Goal: Information Seeking & Learning: Check status

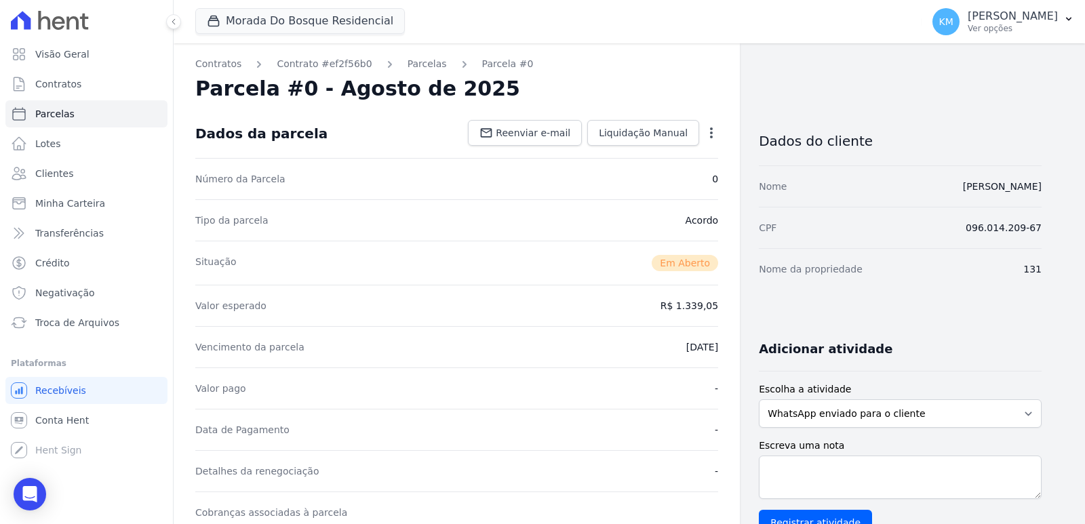
scroll to position [136, 0]
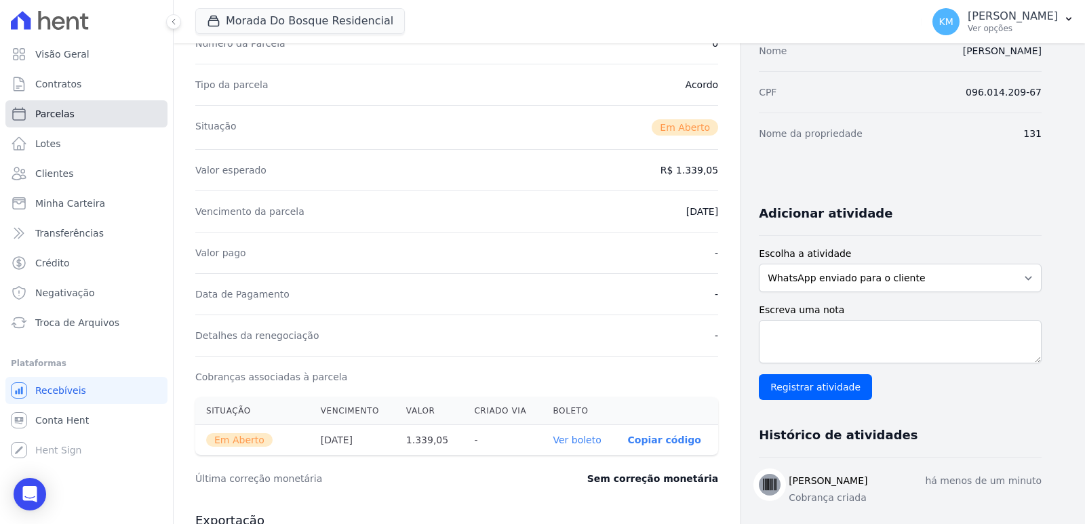
click at [66, 119] on span "Parcelas" at bounding box center [54, 114] width 39 height 14
select select
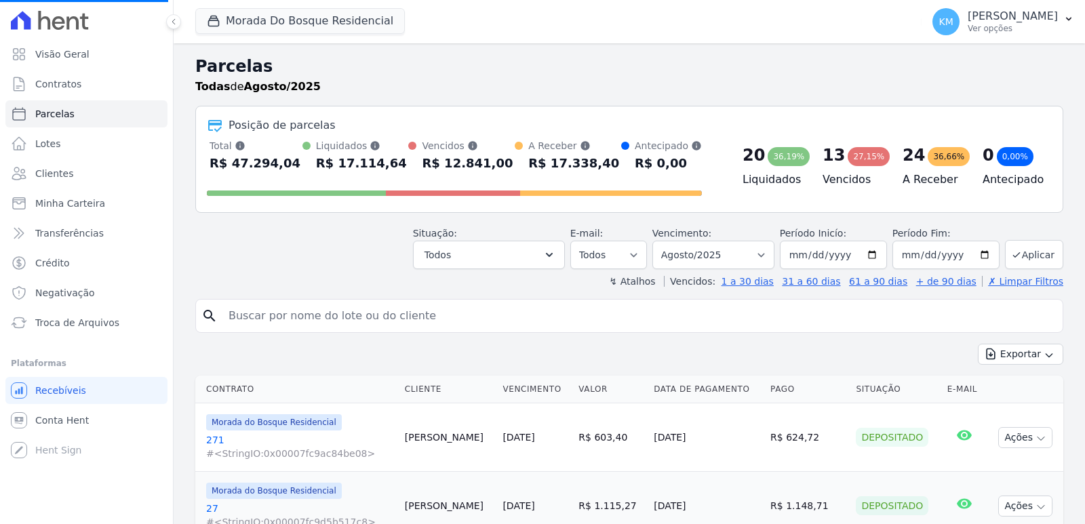
drag, startPoint x: 312, startPoint y: 335, endPoint x: 294, endPoint y: 320, distance: 23.6
click at [290, 317] on input "search" at bounding box center [638, 315] width 836 height 27
select select
drag, startPoint x: 303, startPoint y: 306, endPoint x: 308, endPoint y: 319, distance: 14.6
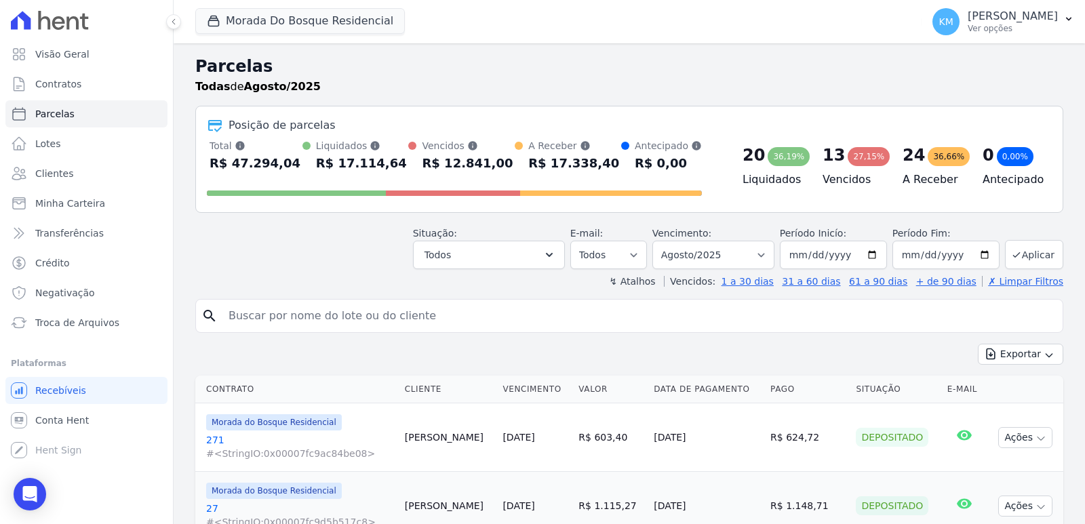
click at [306, 312] on input "search" at bounding box center [638, 315] width 836 height 27
type input "henry"
select select
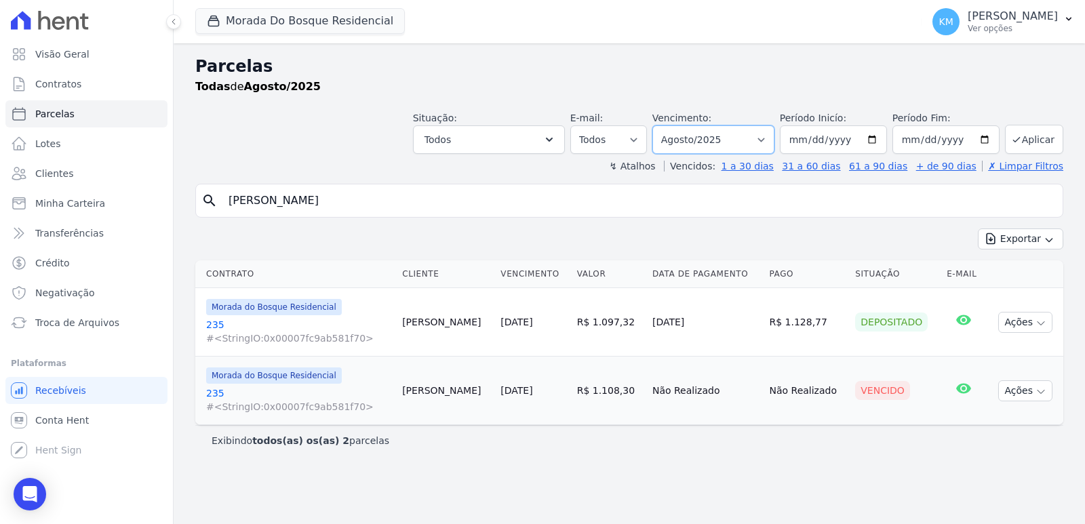
click at [696, 139] on select "Filtrar por período ──────── Todos os meses Janeiro/2024 Fevereiro/2024 Março/2…" at bounding box center [713, 139] width 122 height 28
select select "07/2025"
click at [671, 125] on select "Filtrar por período ──────── Todos os meses Janeiro/2024 Fevereiro/2024 Março/2…" at bounding box center [713, 139] width 122 height 28
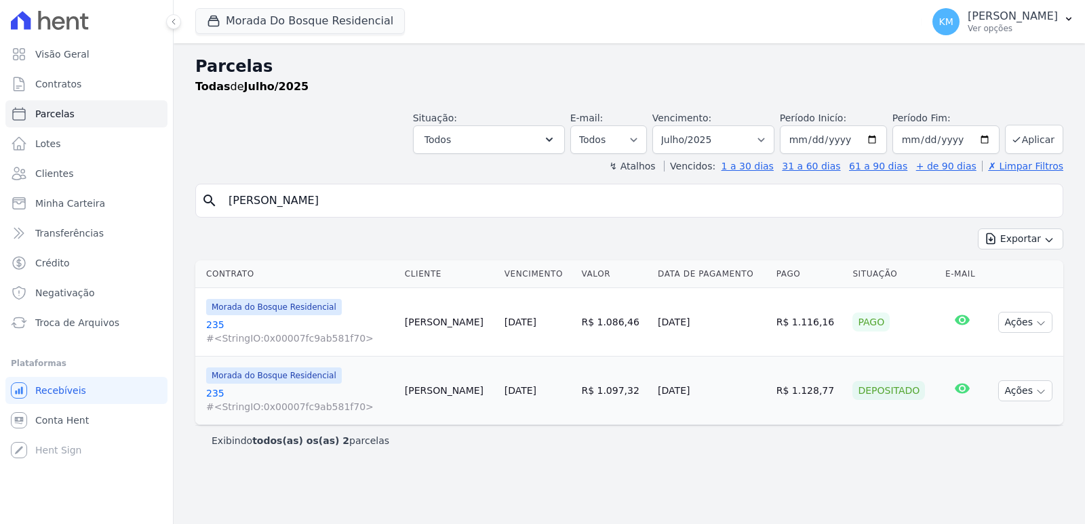
select select
click at [1029, 315] on button "Ações" at bounding box center [1025, 322] width 54 height 21
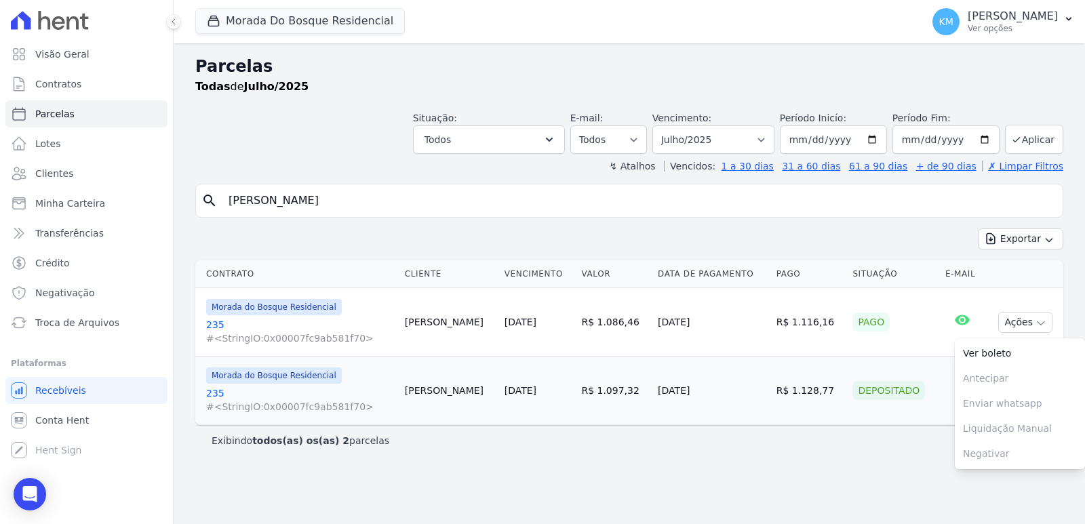
click at [226, 323] on link "235 #<StringIO:0x00007fc9ab581f70>" at bounding box center [300, 331] width 188 height 27
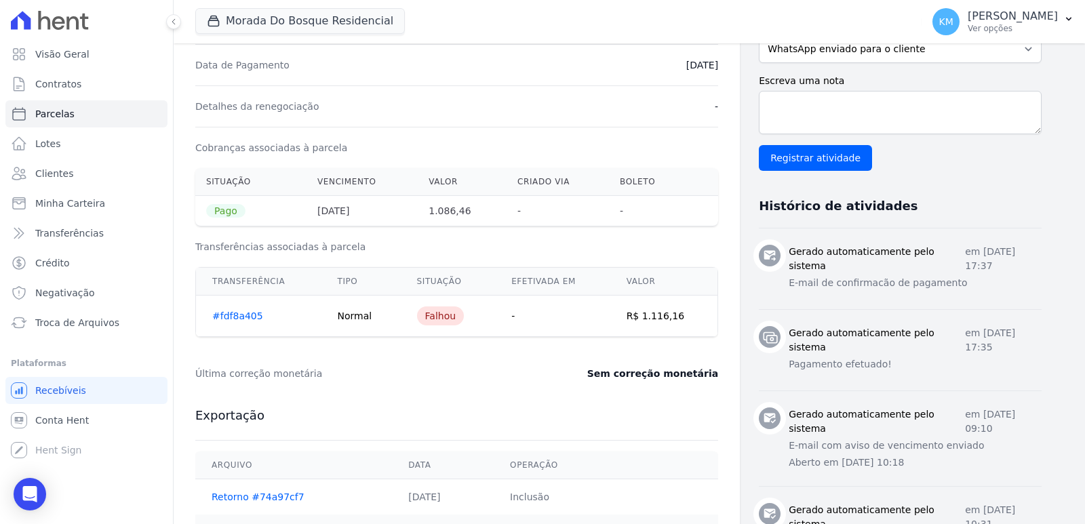
scroll to position [271, 0]
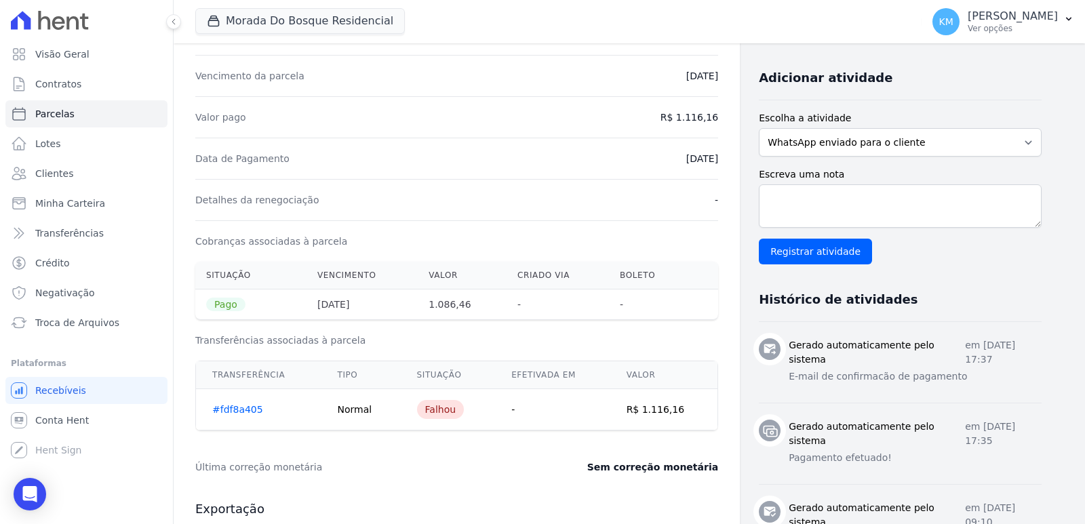
select select
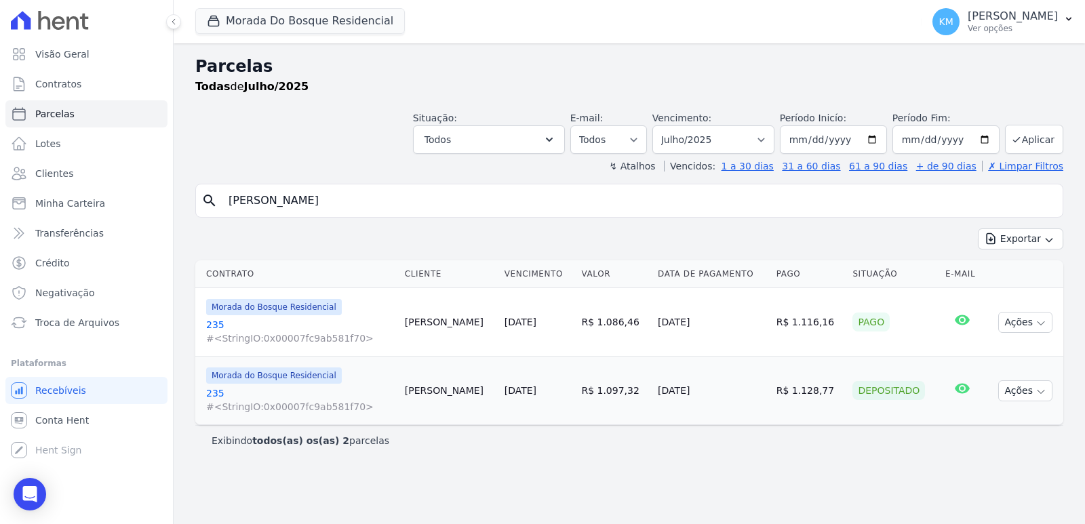
click at [209, 326] on link "235 #<StringIO:0x00007fc9ab581f70>" at bounding box center [300, 331] width 188 height 27
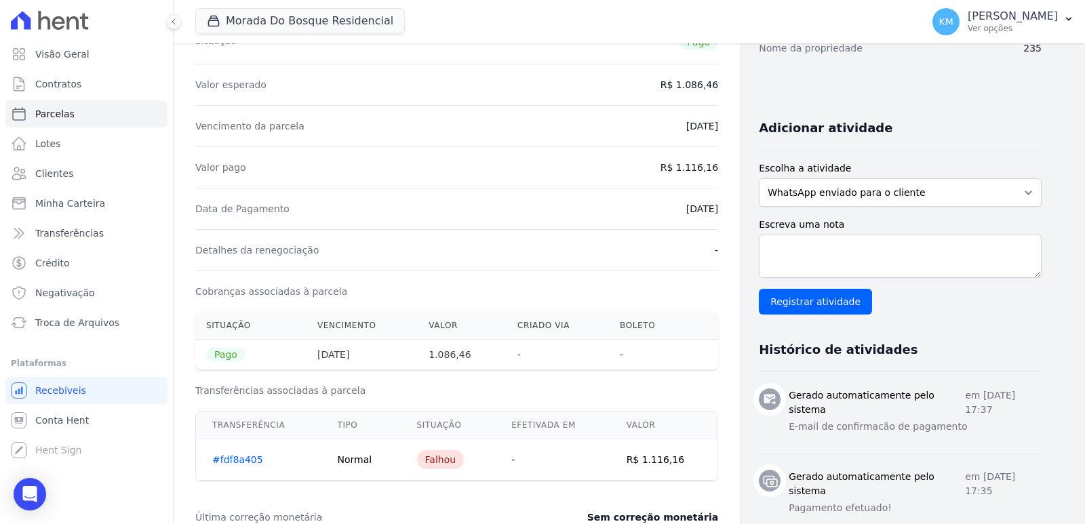
scroll to position [271, 0]
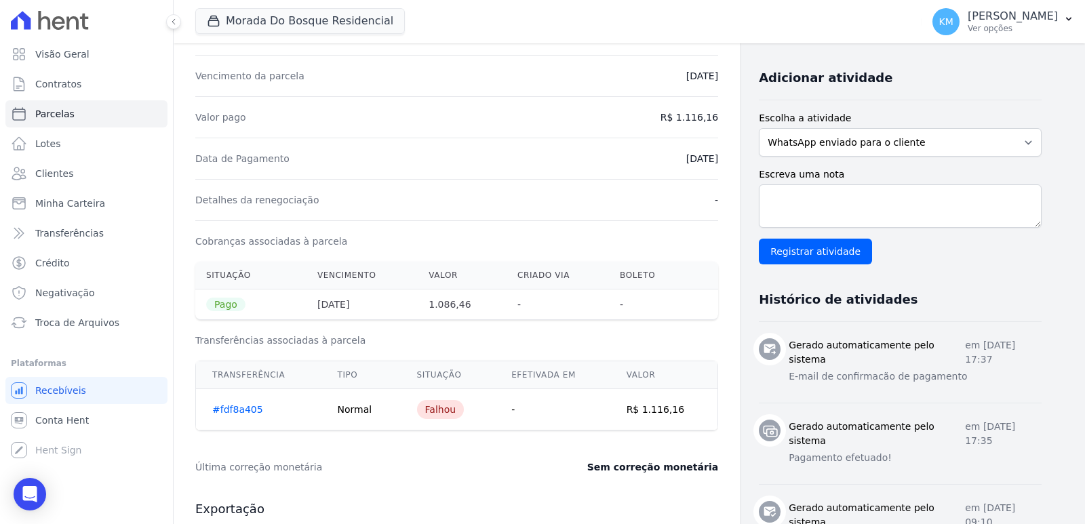
click at [577, 87] on div "Vencimento da parcela 10/06/2025" at bounding box center [456, 75] width 523 height 41
click at [31, 496] on icon "Open Intercom Messenger" at bounding box center [30, 494] width 16 height 18
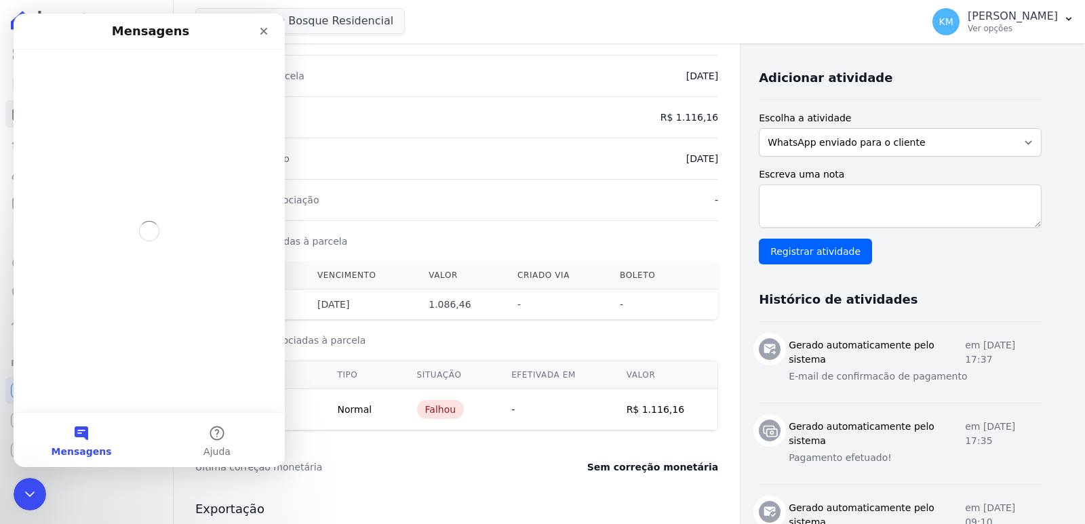
scroll to position [0, 0]
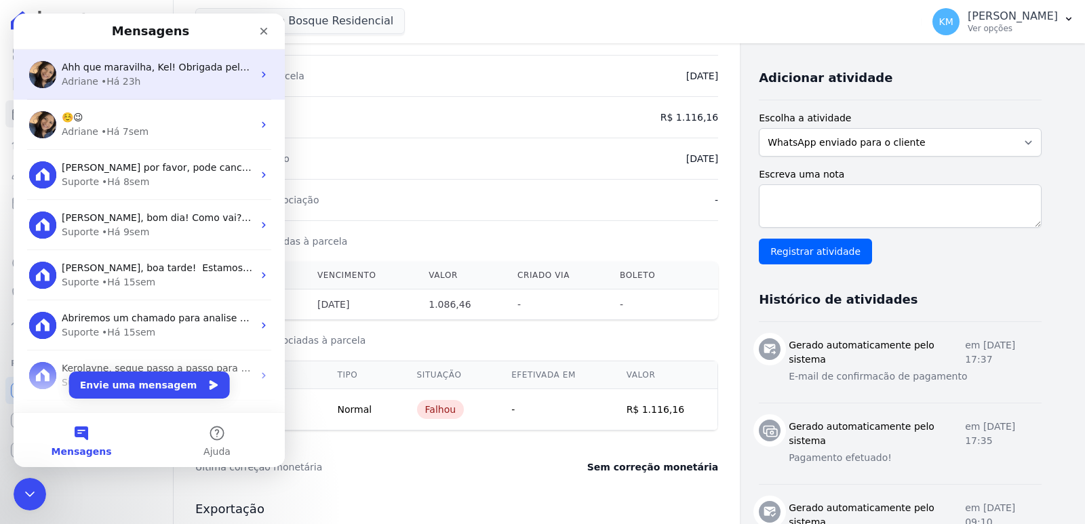
click at [101, 79] on div "• Há 23h" at bounding box center [121, 82] width 40 height 14
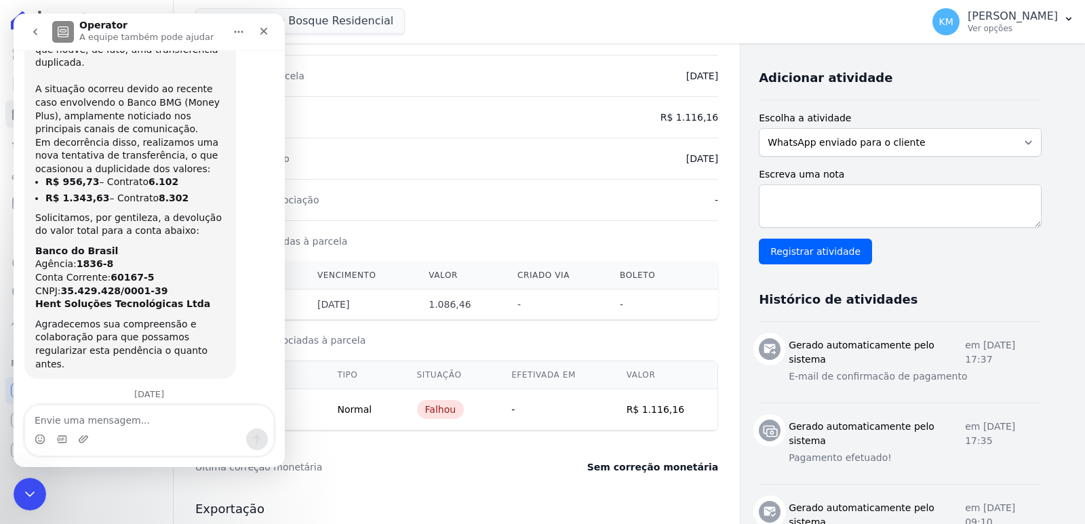
scroll to position [4226, 0]
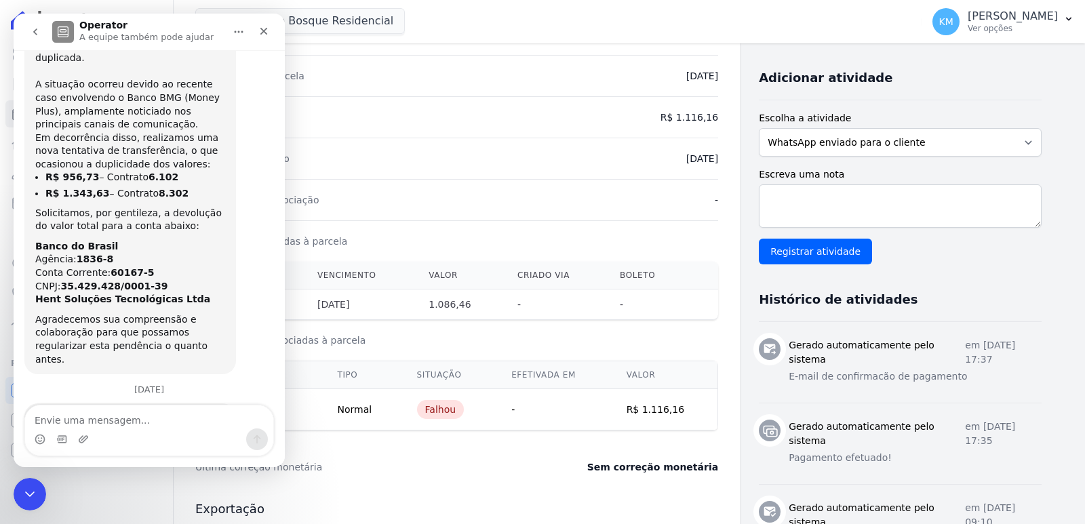
click at [98, 421] on textarea "Envie uma mensagem..." at bounding box center [149, 416] width 248 height 23
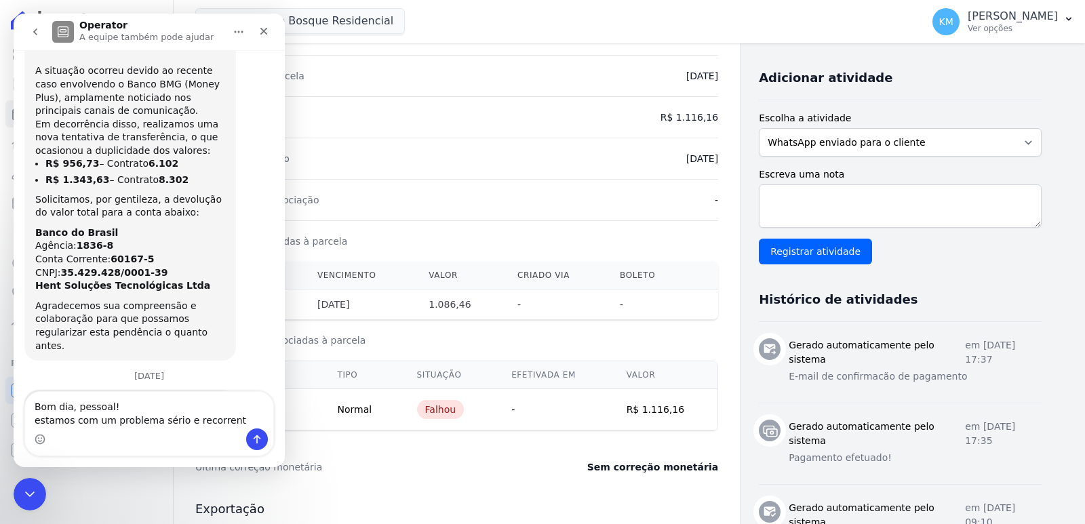
type textarea "Bom dia, pessoal! estamos com um problema sério e recorrente"
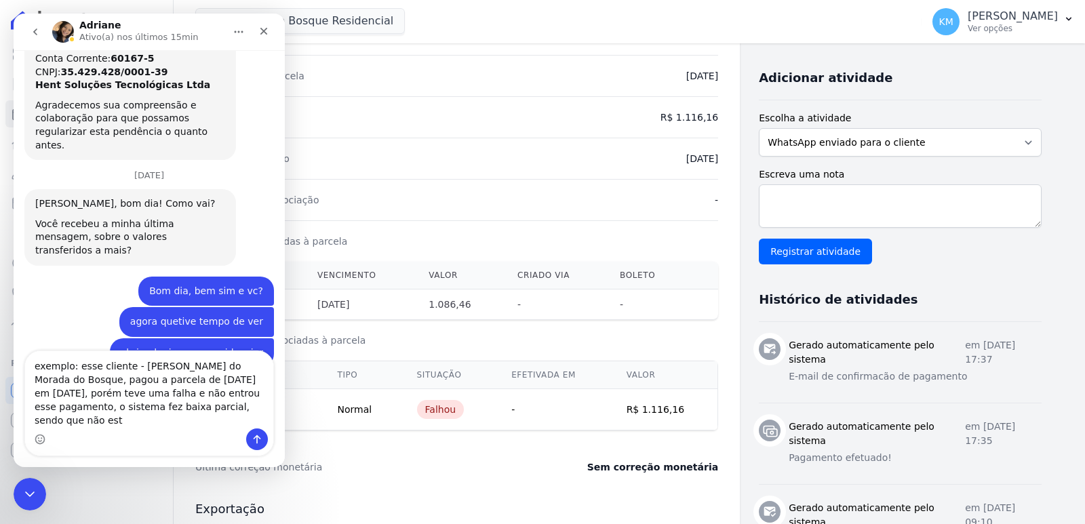
scroll to position [4454, 0]
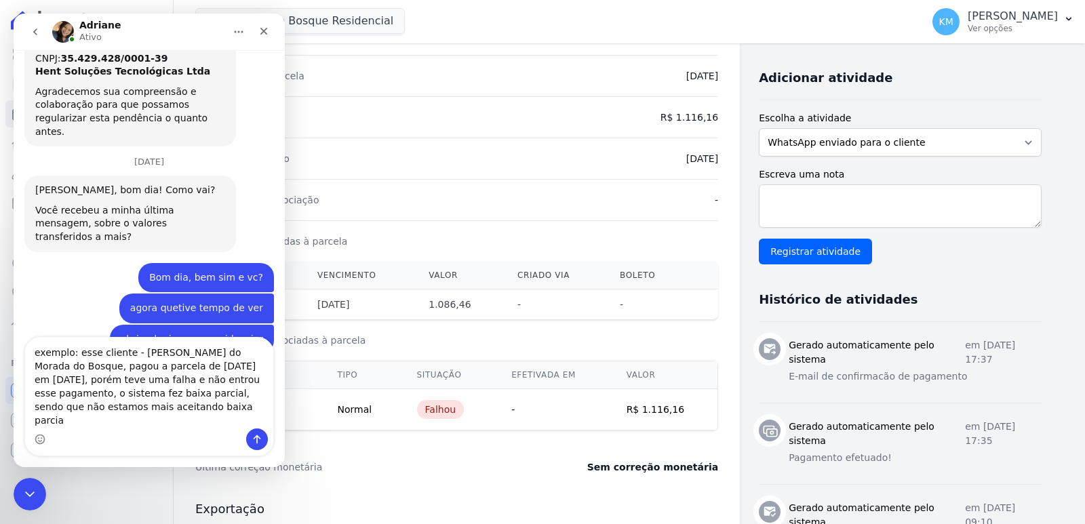
type textarea "exemplo: esse cliente - Henry Javiel do Morada do Bosque, pagou a parcela de 10…"
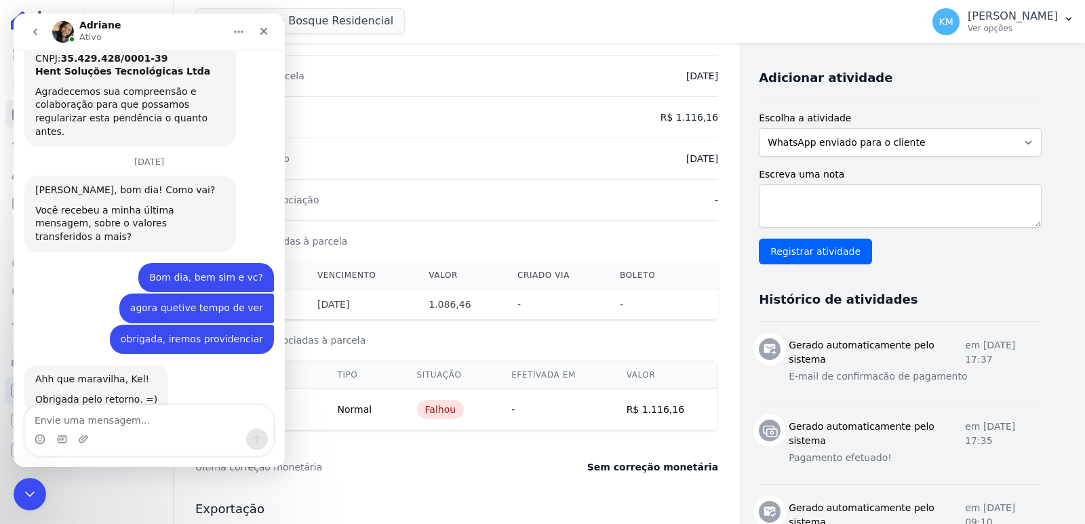
scroll to position [4498, 0]
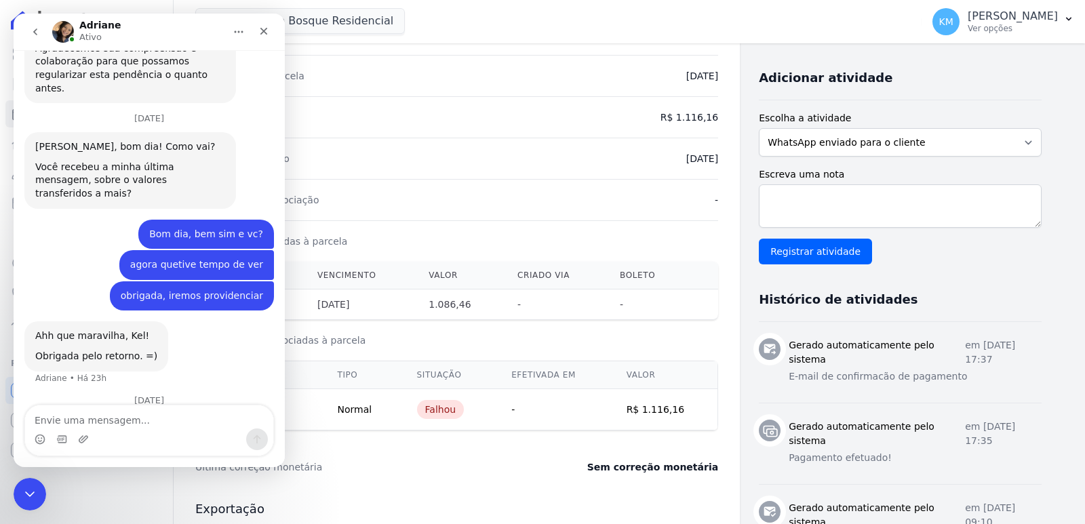
type textarea "o"
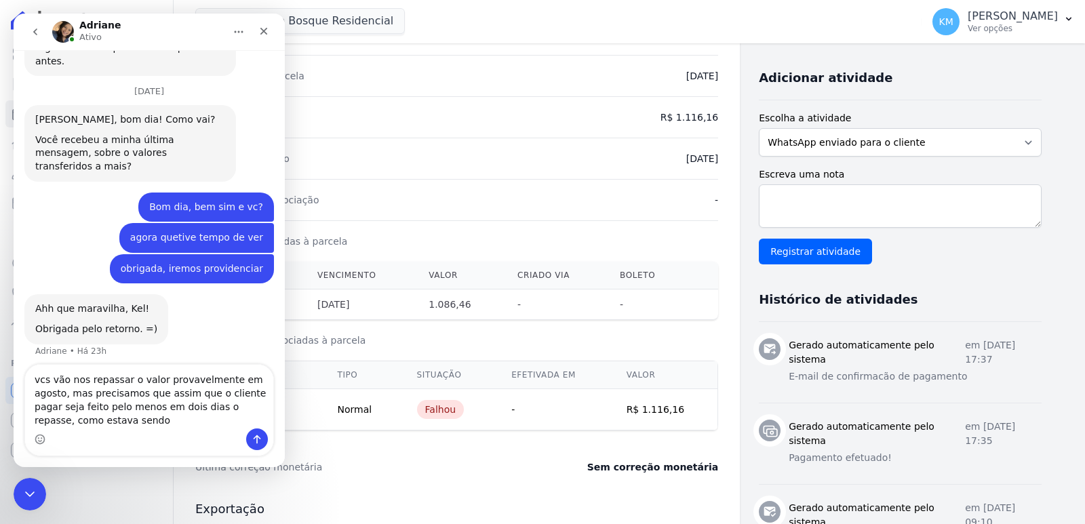
scroll to position [4538, 0]
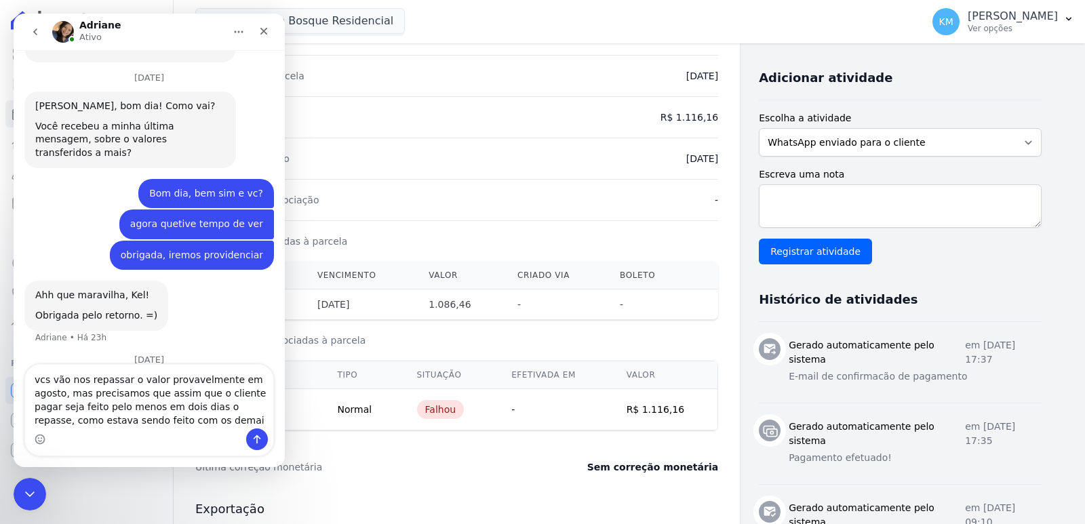
type textarea "vcs vão nos repassar o valor provavelmente em agosto, mas precisamos que assim …"
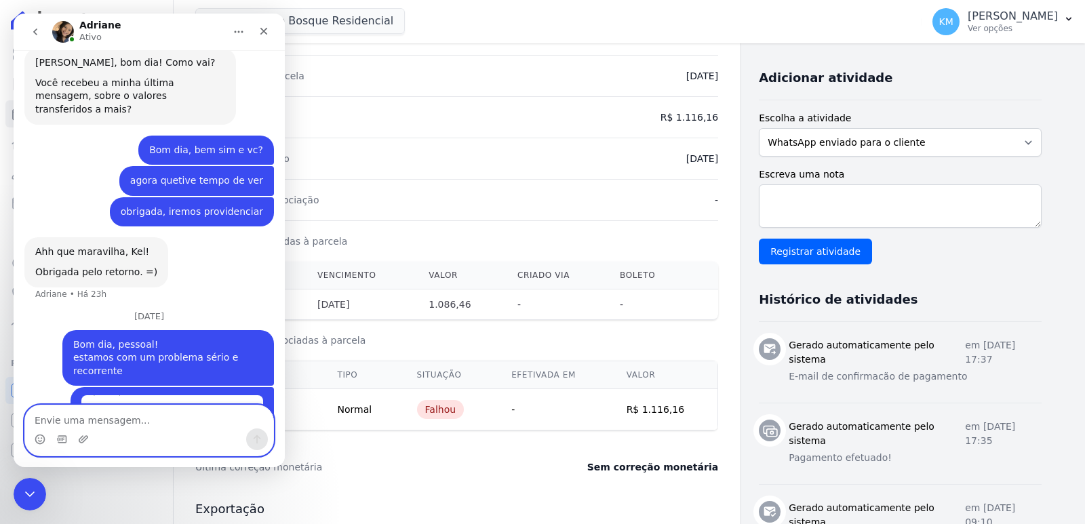
scroll to position [4646, 0]
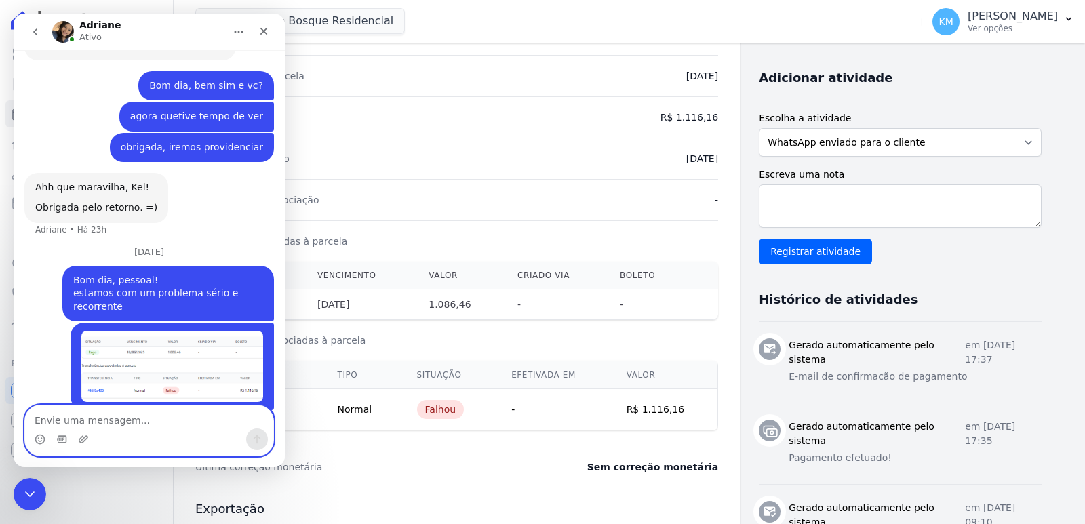
click at [118, 416] on textarea "Envie uma mensagem..." at bounding box center [149, 416] width 248 height 23
type textarea "além desse cliente,"
drag, startPoint x: 134, startPoint y: 424, endPoint x: 4, endPoint y: 422, distance: 130.2
click html "Adriane Ativo Atenção! Temos um novo horário de atendimento 😊 Pensando em melho…"
click at [150, 26] on div "Adriane Ativo" at bounding box center [138, 32] width 172 height 24
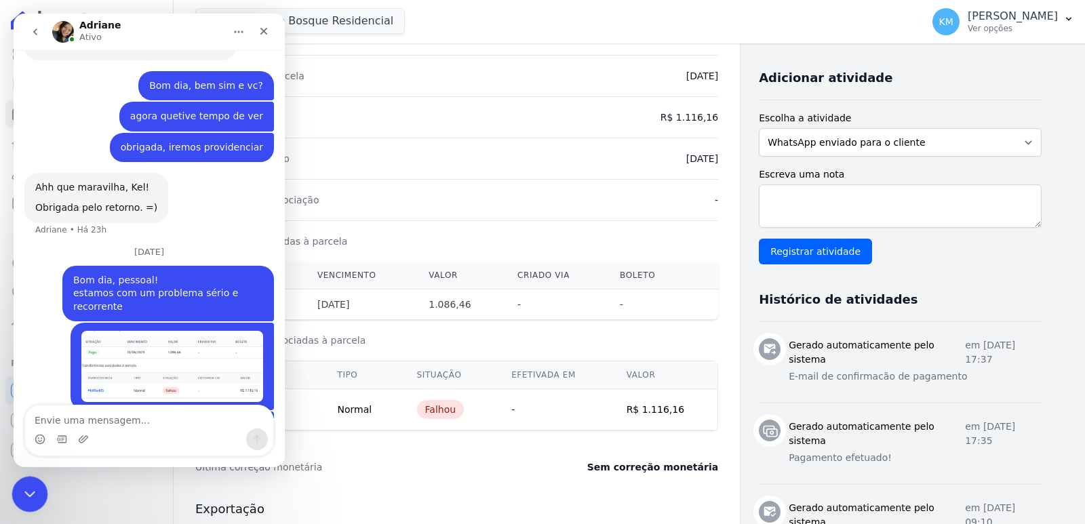
click at [30, 485] on icon "Encerramento do Messenger da Intercom" at bounding box center [28, 492] width 16 height 16
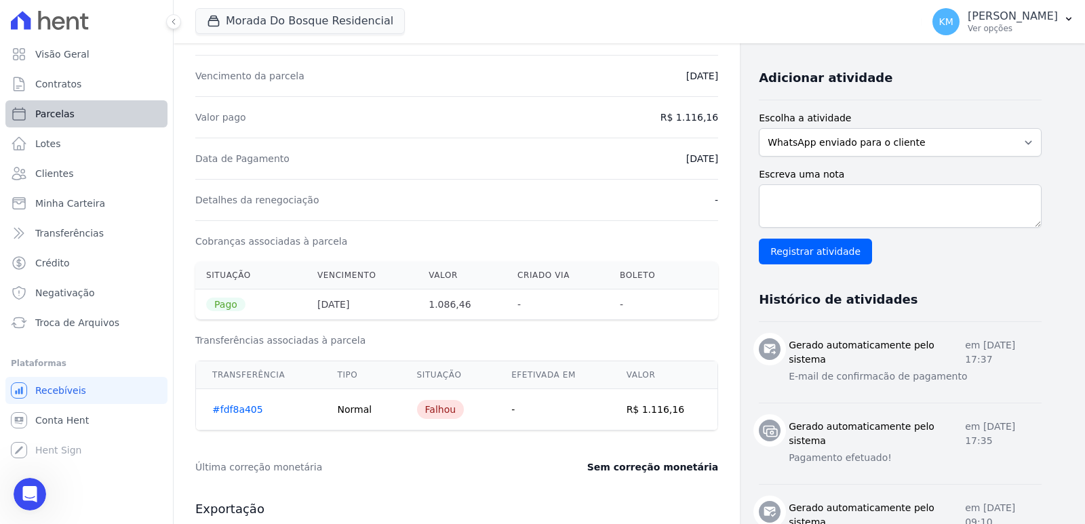
scroll to position [4599, 0]
click at [52, 117] on span "Parcelas" at bounding box center [54, 114] width 39 height 14
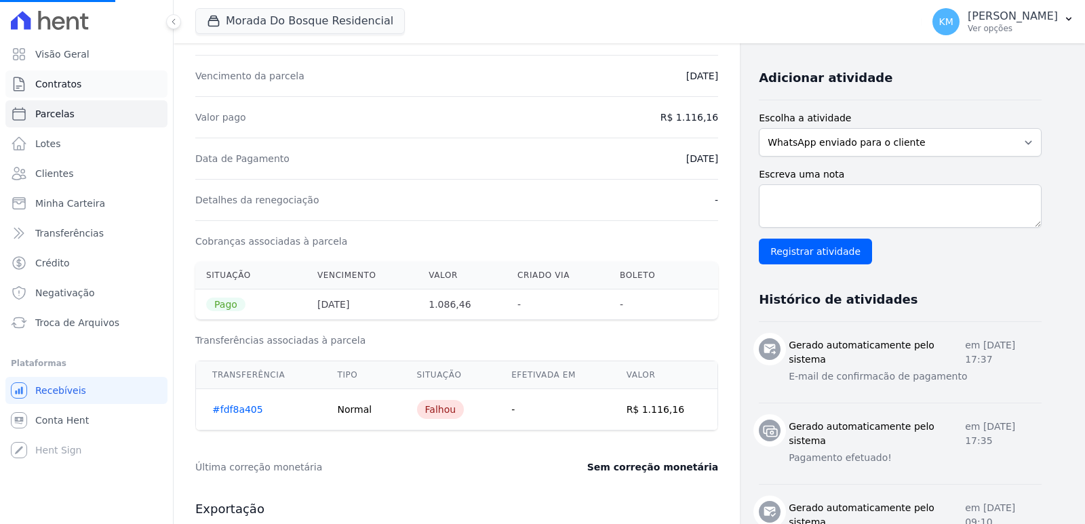
select select
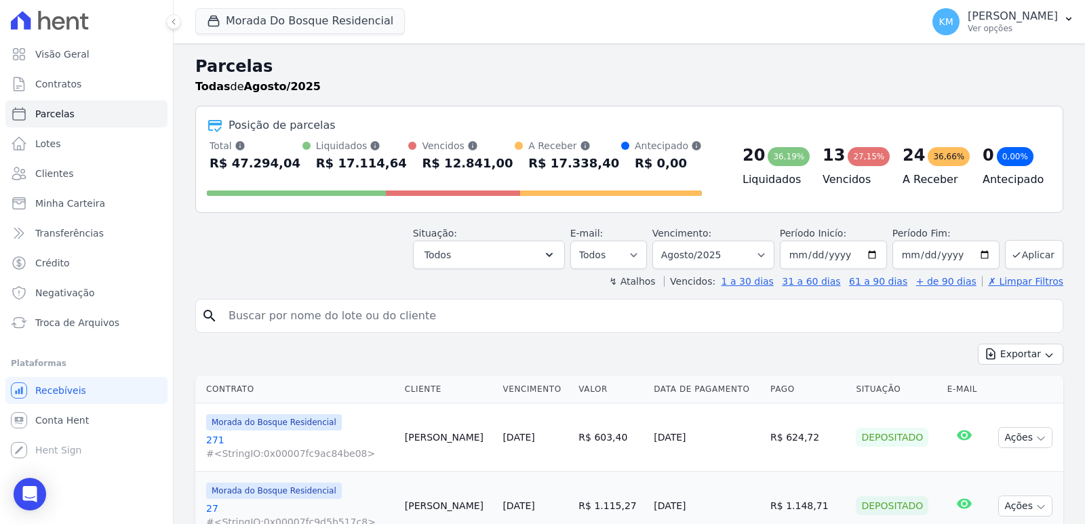
click at [308, 318] on input "search" at bounding box center [638, 315] width 836 height 27
click at [272, 314] on input "search" at bounding box center [638, 315] width 836 height 27
type input "[PERSON_NAME]"
select select
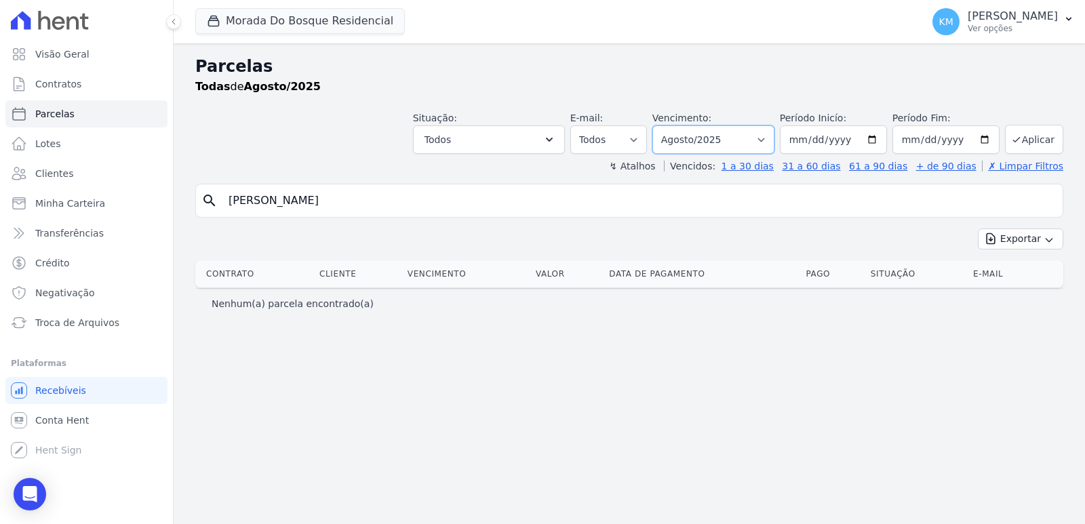
click at [711, 136] on select "Filtrar por período ──────── Todos os meses Janeiro/2024 Fevereiro/2024 Março/2…" at bounding box center [713, 139] width 122 height 28
select select "07/2025"
click at [671, 125] on select "Filtrar por período ──────── Todos os meses Janeiro/2024 Fevereiro/2024 Março/2…" at bounding box center [713, 139] width 122 height 28
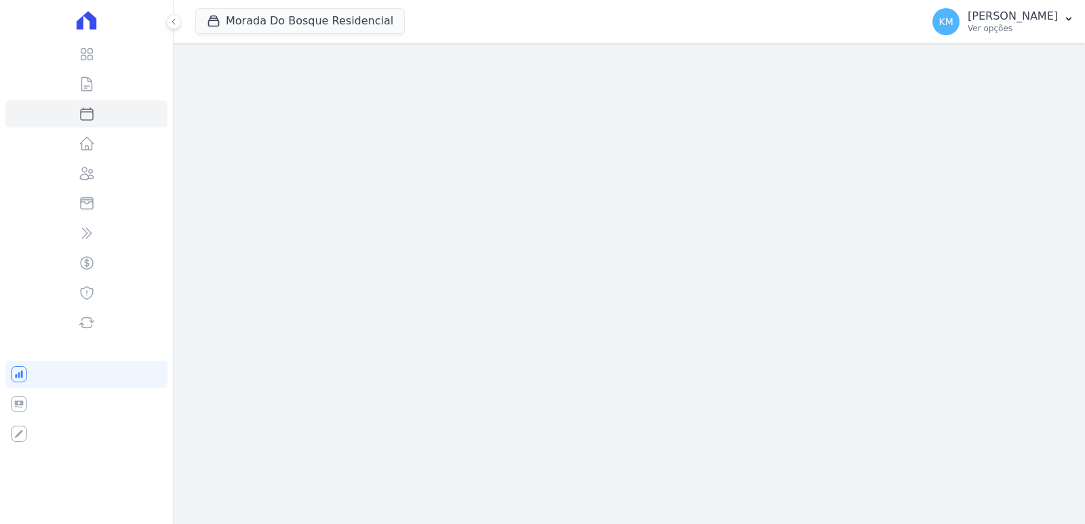
select select
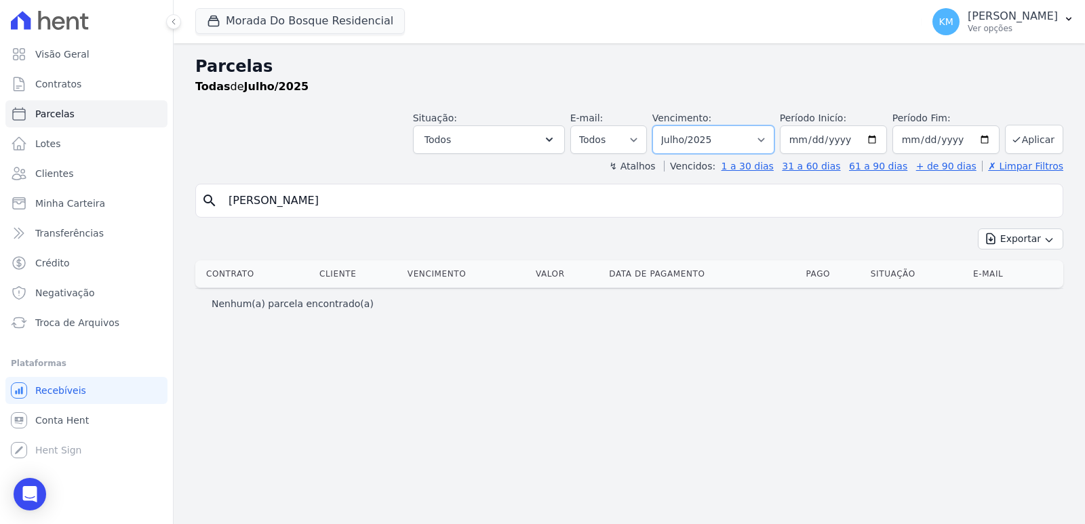
click at [714, 140] on select "Filtrar por período ──────── Todos os meses Janeiro/2024 Fevereiro/2024 Março/2…" at bounding box center [713, 139] width 122 height 28
select select "05/2025"
click at [671, 125] on select "Filtrar por período ──────── Todos os meses Janeiro/2024 Fevereiro/2024 Março/2…" at bounding box center [713, 139] width 122 height 28
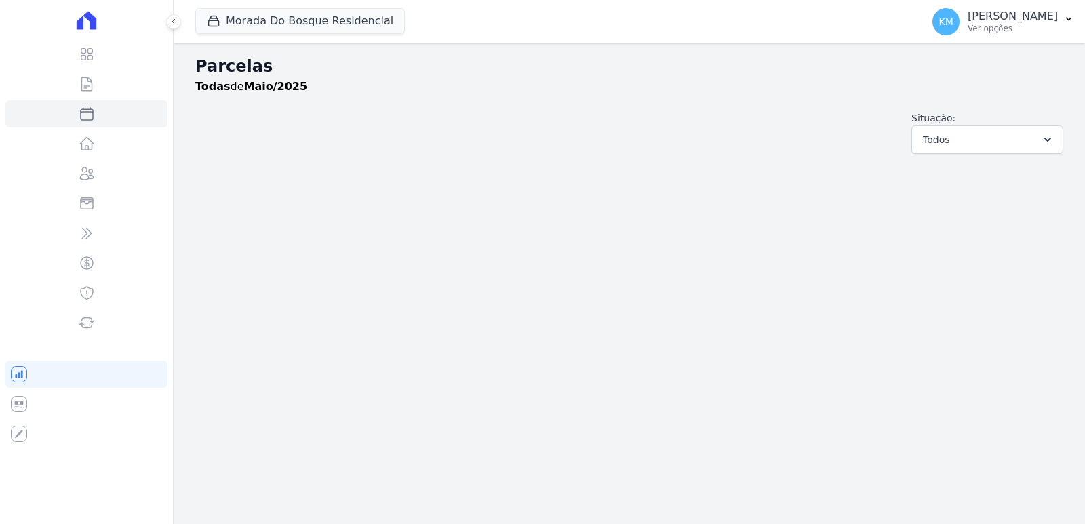
select select
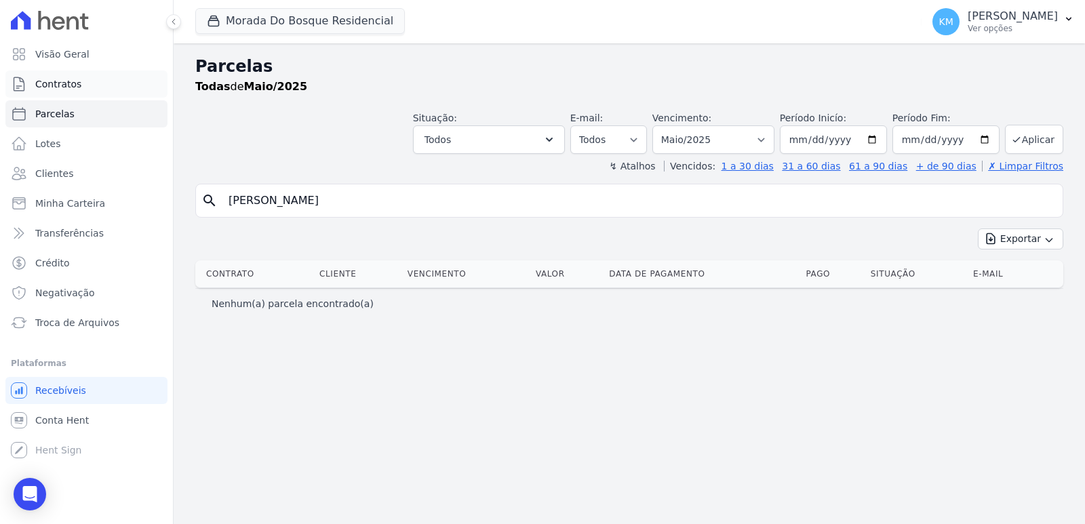
click at [54, 85] on span "Contratos" at bounding box center [58, 84] width 46 height 14
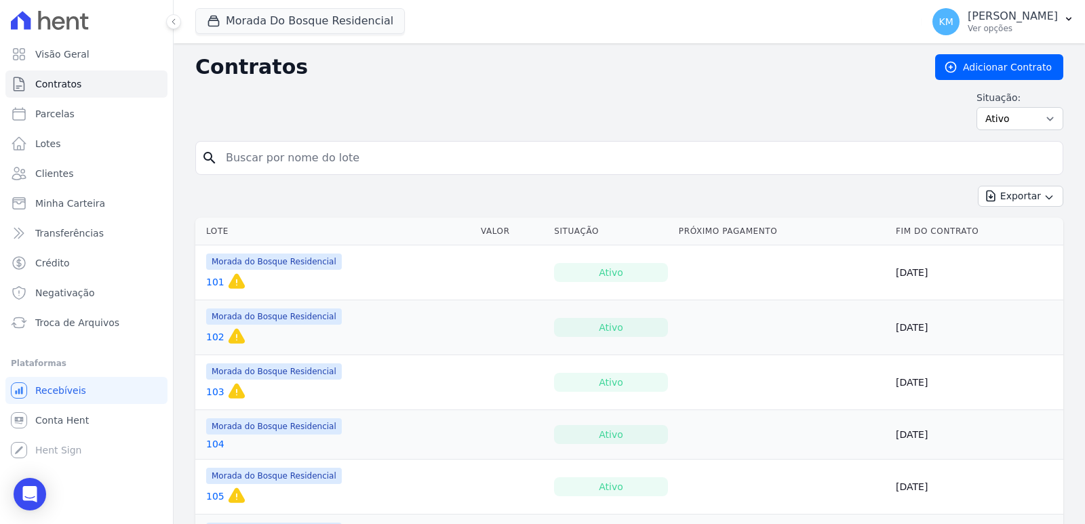
click at [367, 166] on input "search" at bounding box center [637, 157] width 839 height 27
click at [365, 166] on input "search" at bounding box center [637, 157] width 839 height 27
type input "30"
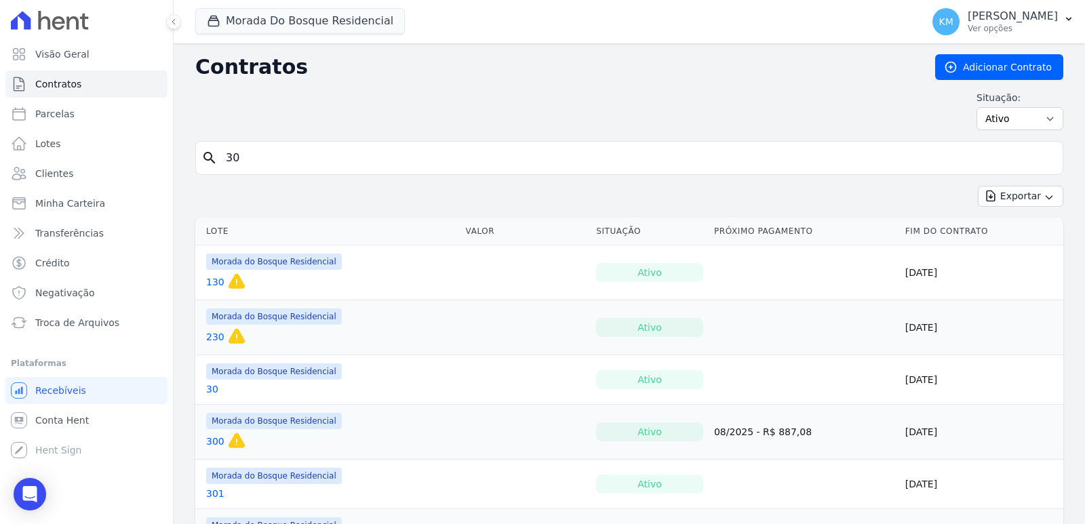
click at [211, 390] on link "30" at bounding box center [212, 389] width 12 height 14
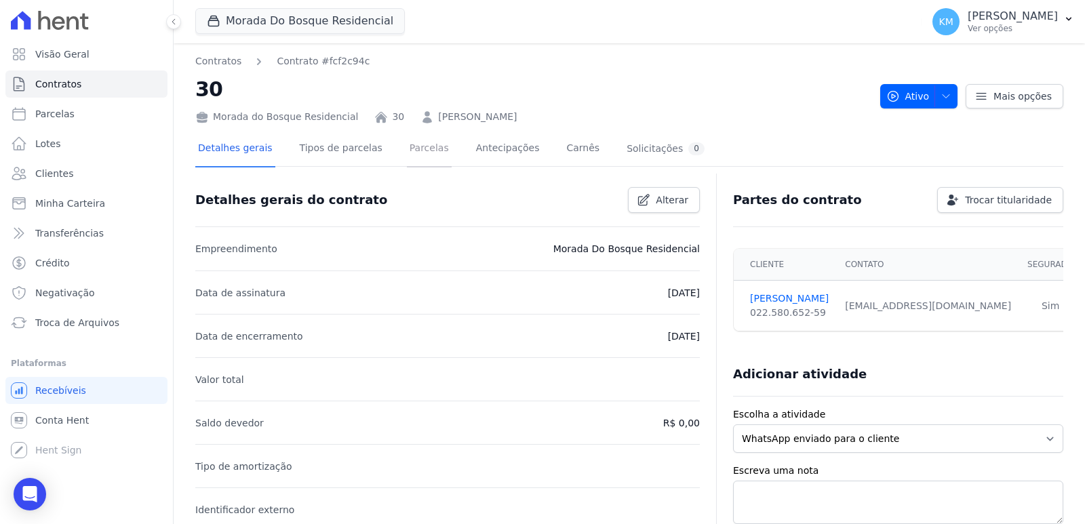
click at [407, 148] on link "Parcelas" at bounding box center [429, 150] width 45 height 36
